Goal: Task Accomplishment & Management: Manage account settings

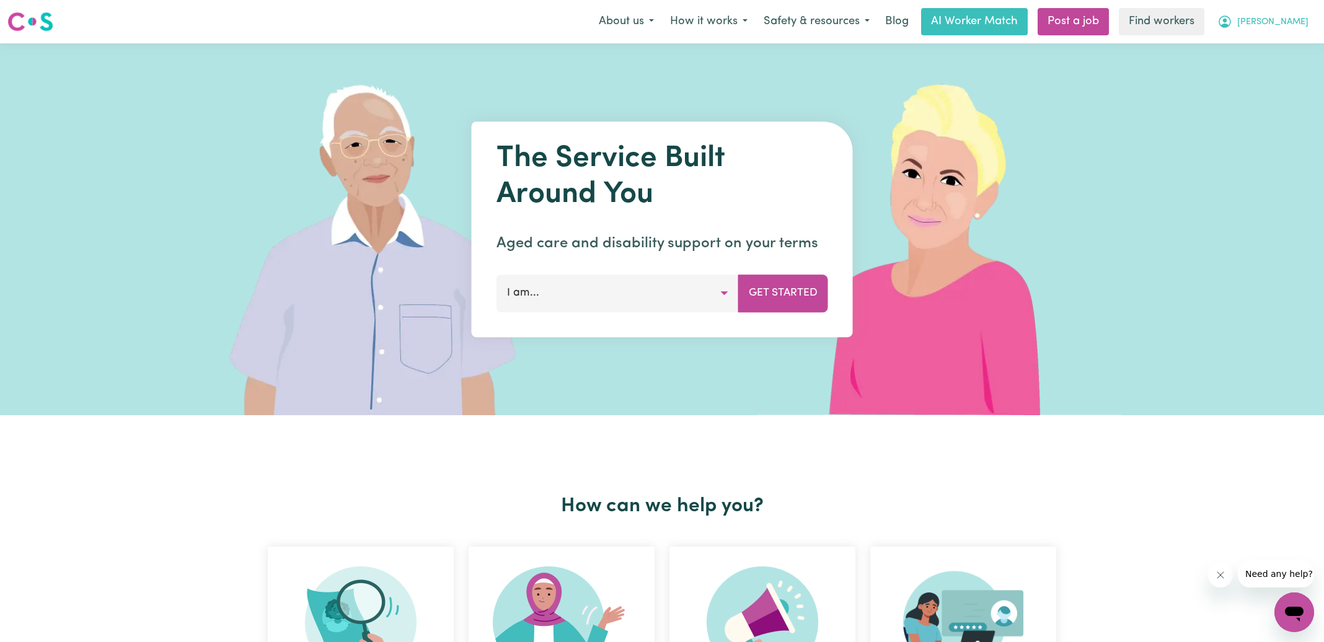
click at [882, 22] on icon "My Account" at bounding box center [1224, 21] width 15 height 15
click at [882, 67] on link "Logout" at bounding box center [1267, 72] width 98 height 24
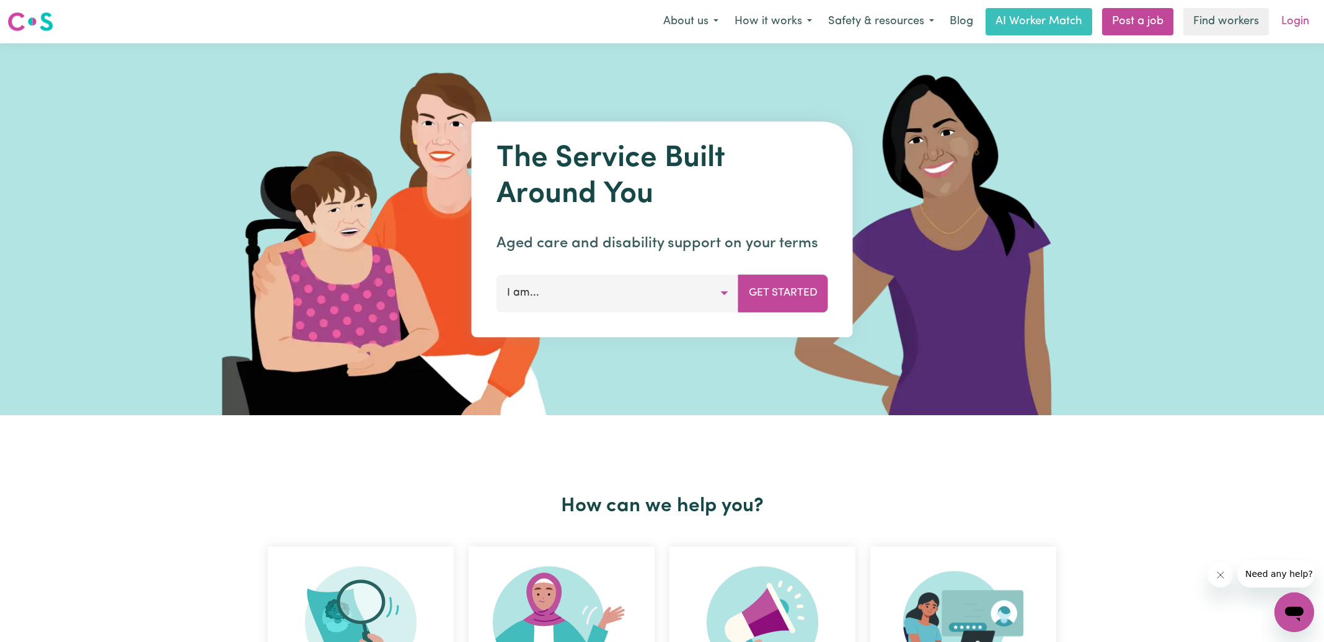
click at [882, 22] on link "Login" at bounding box center [1295, 21] width 43 height 27
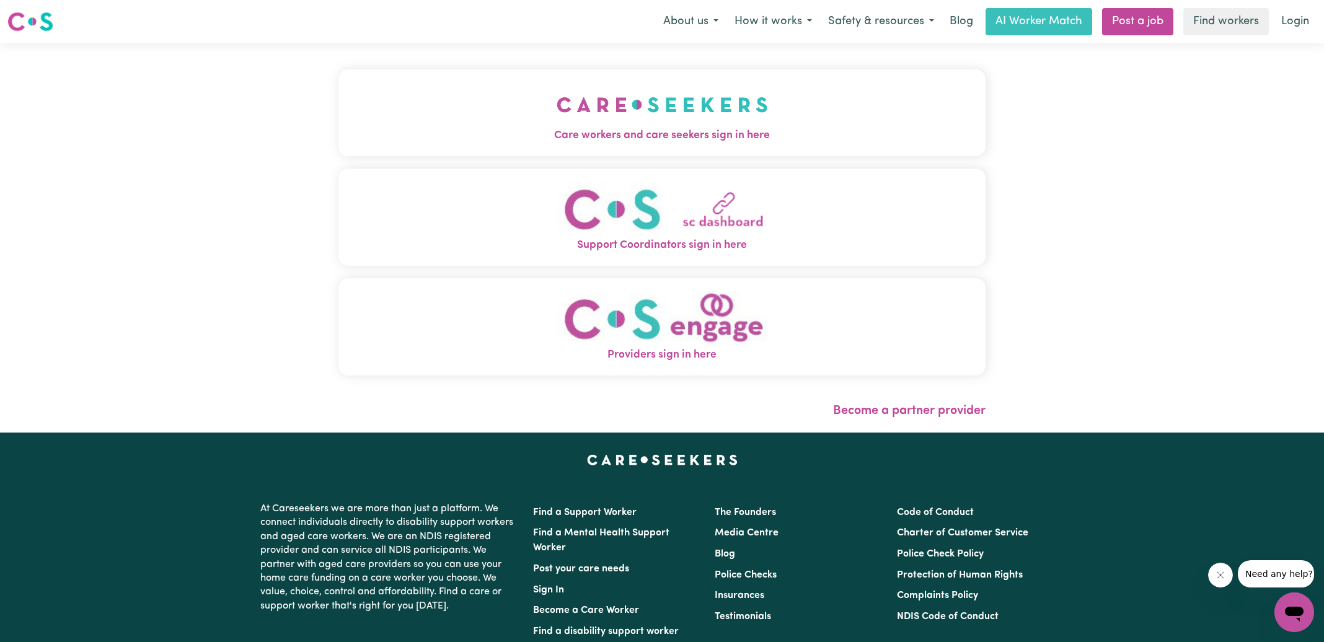
click at [771, 123] on button "Care workers and care seekers sign in here" at bounding box center [661, 112] width 647 height 87
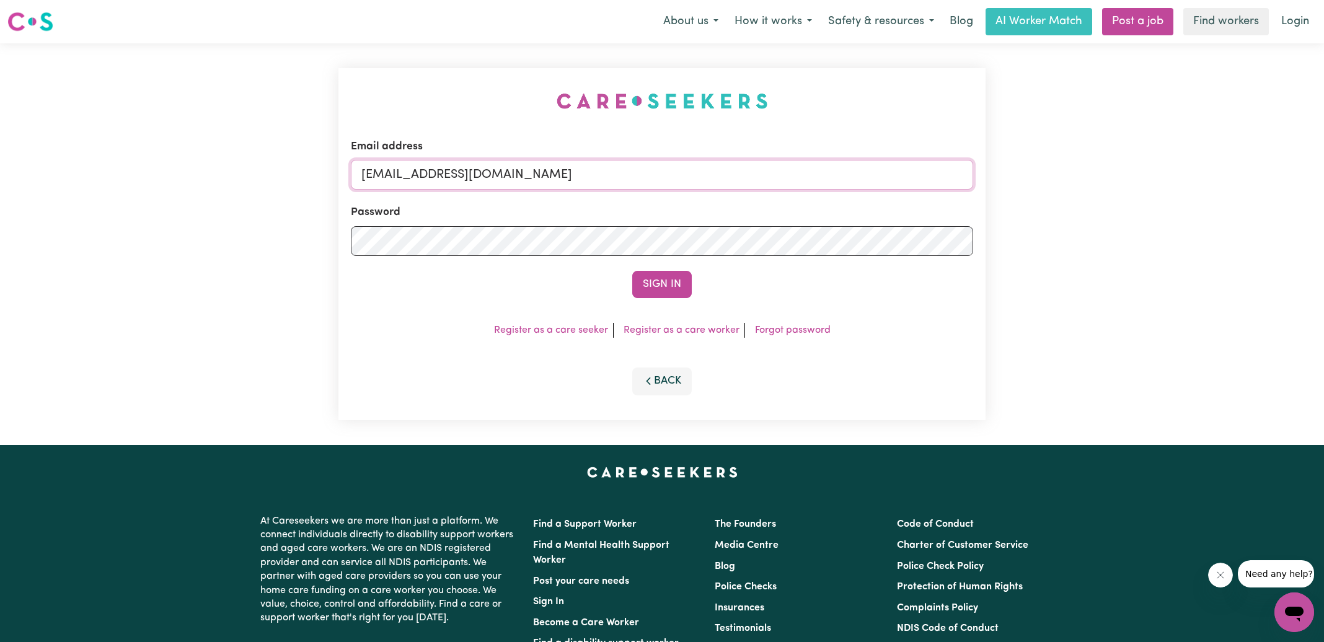
click at [681, 180] on input "[EMAIL_ADDRESS][DOMAIN_NAME]" at bounding box center [662, 175] width 622 height 30
drag, startPoint x: 685, startPoint y: 195, endPoint x: 694, endPoint y: 184, distance: 14.5
click at [685, 195] on form "Email address [EMAIL_ADDRESS][DOMAIN_NAME] Password Sign In" at bounding box center [662, 218] width 622 height 159
click at [694, 184] on input "[EMAIL_ADDRESS][DOMAIN_NAME]" at bounding box center [662, 175] width 622 height 30
type input "[PERSON_NAME][EMAIL_ADDRESS][DOMAIN_NAME]"
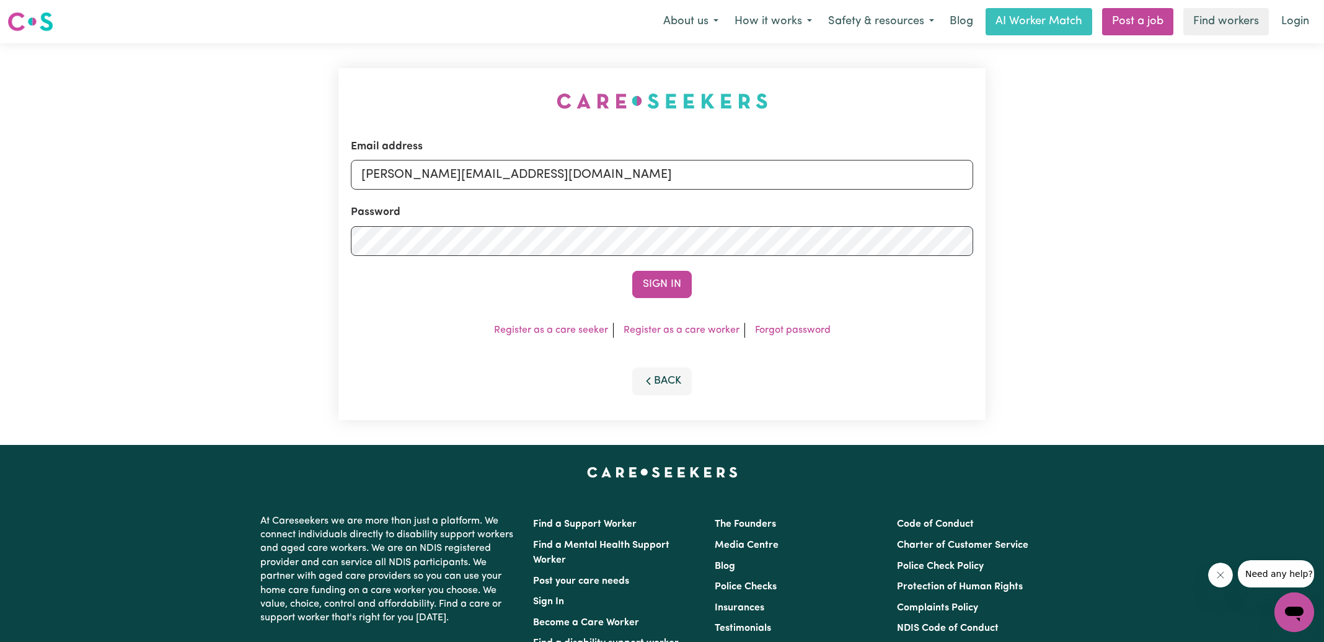
click at [632, 271] on button "Sign In" at bounding box center [662, 284] width 60 height 27
